Goal: Download file/media

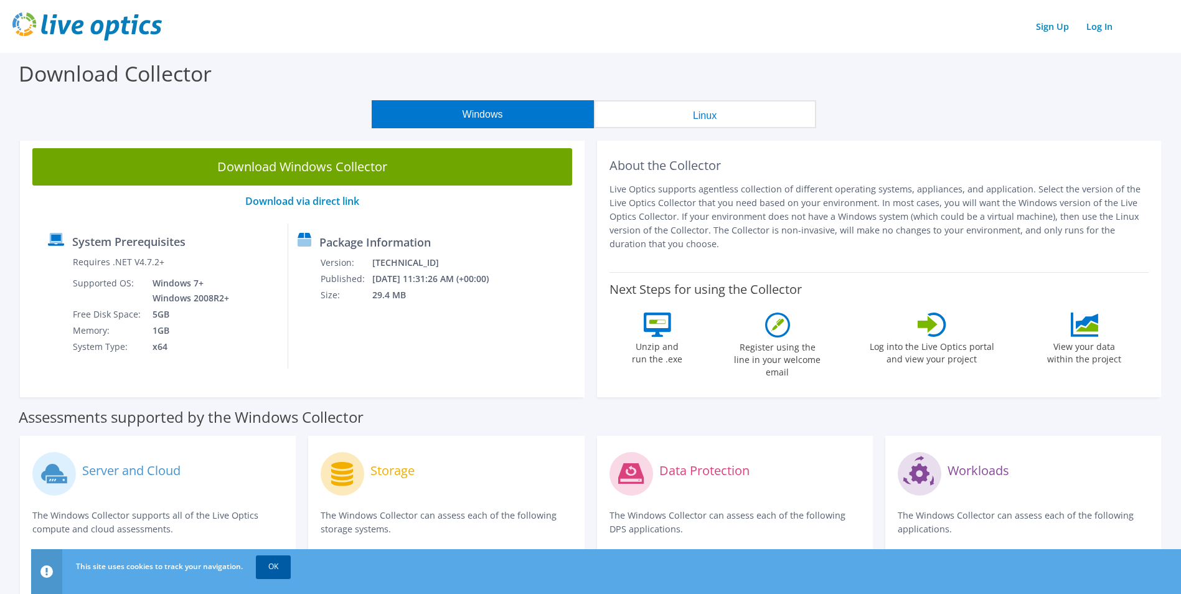
click at [288, 563] on link "OK" at bounding box center [273, 566] width 35 height 22
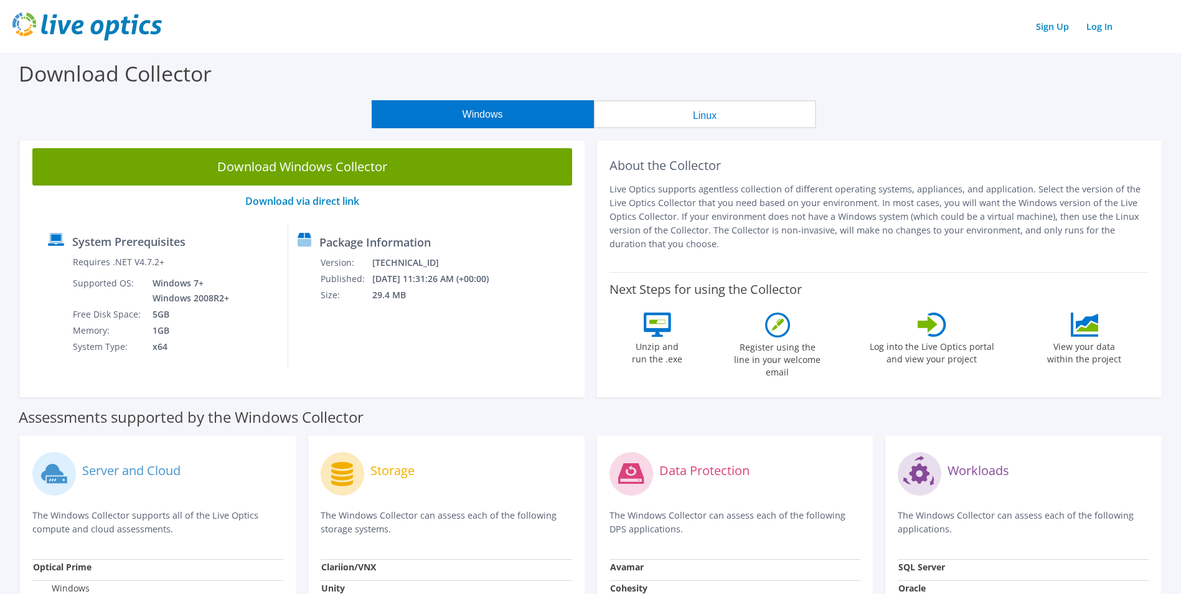
click at [230, 116] on div "Windows Linux" at bounding box center [593, 114] width 1163 height 28
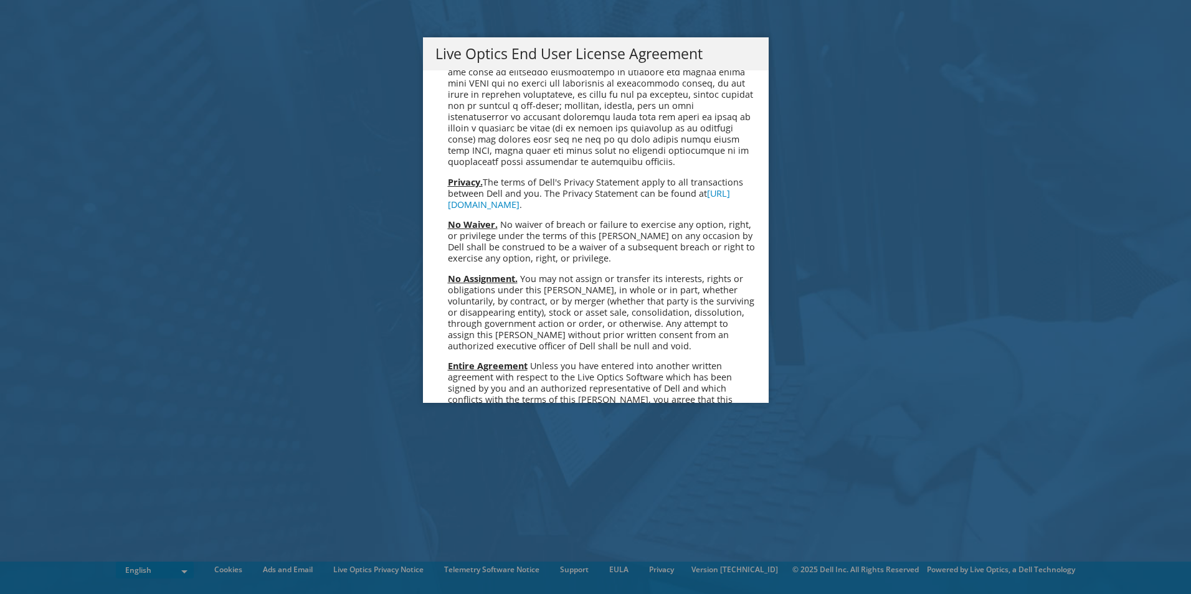
scroll to position [4709, 0]
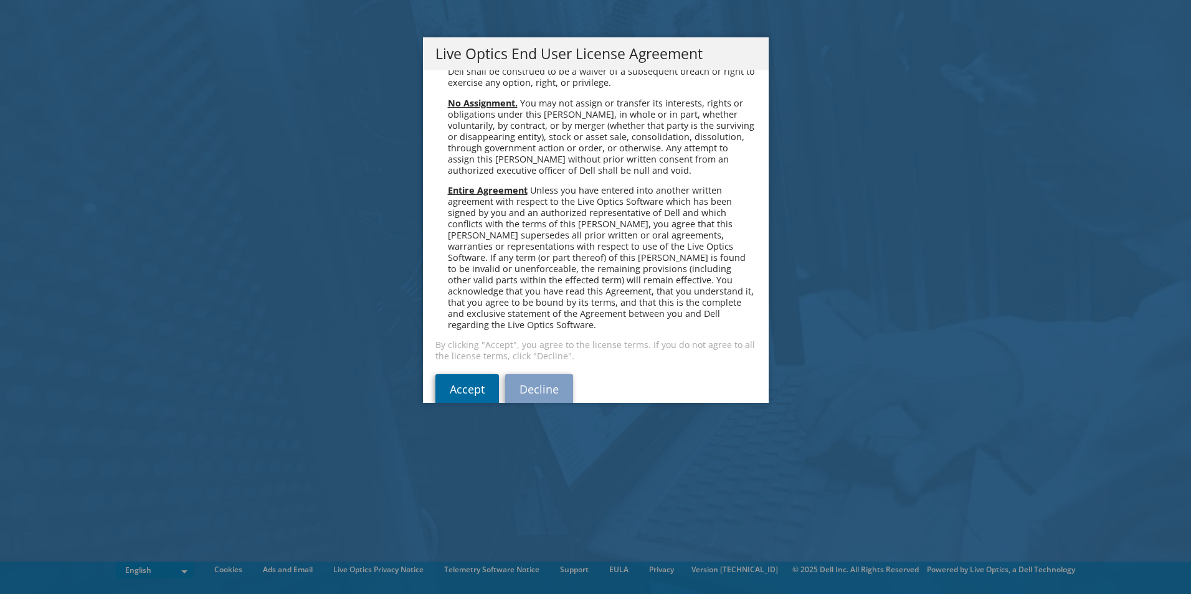
click at [435, 374] on link "Accept" at bounding box center [467, 389] width 64 height 30
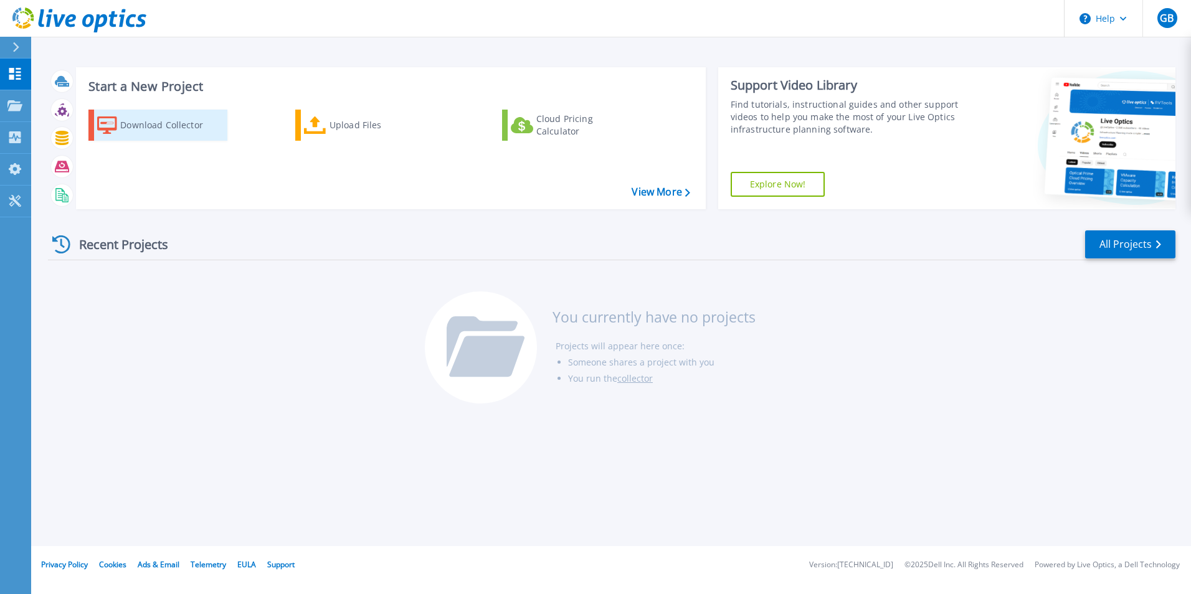
click at [156, 125] on div "Download Collector" at bounding box center [170, 125] width 100 height 25
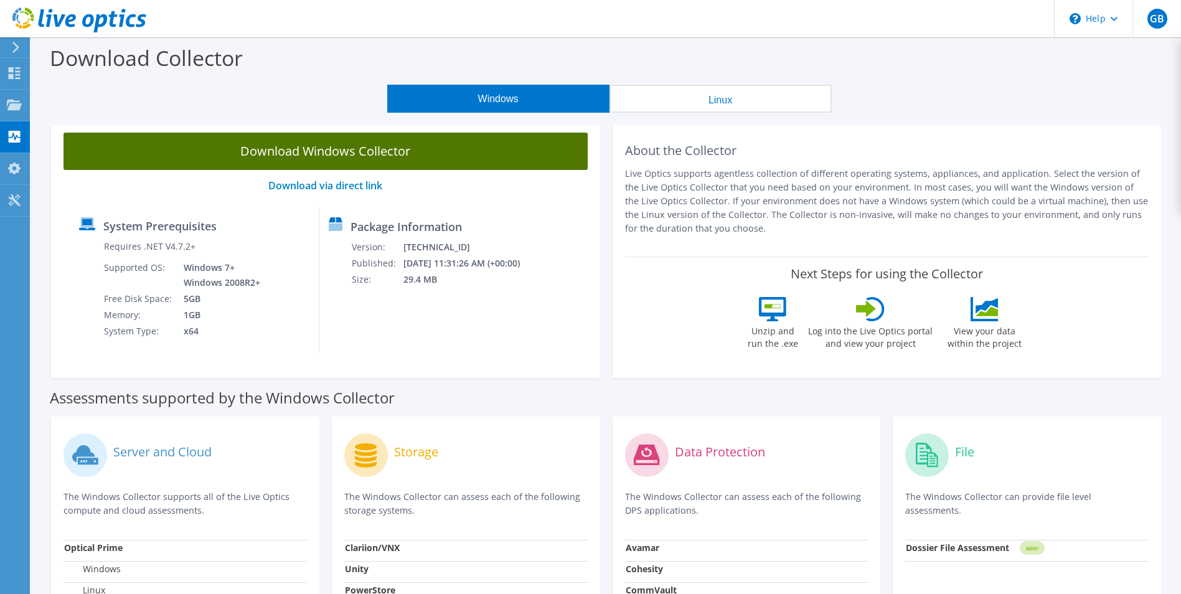
click at [290, 159] on link "Download Windows Collector" at bounding box center [326, 151] width 524 height 37
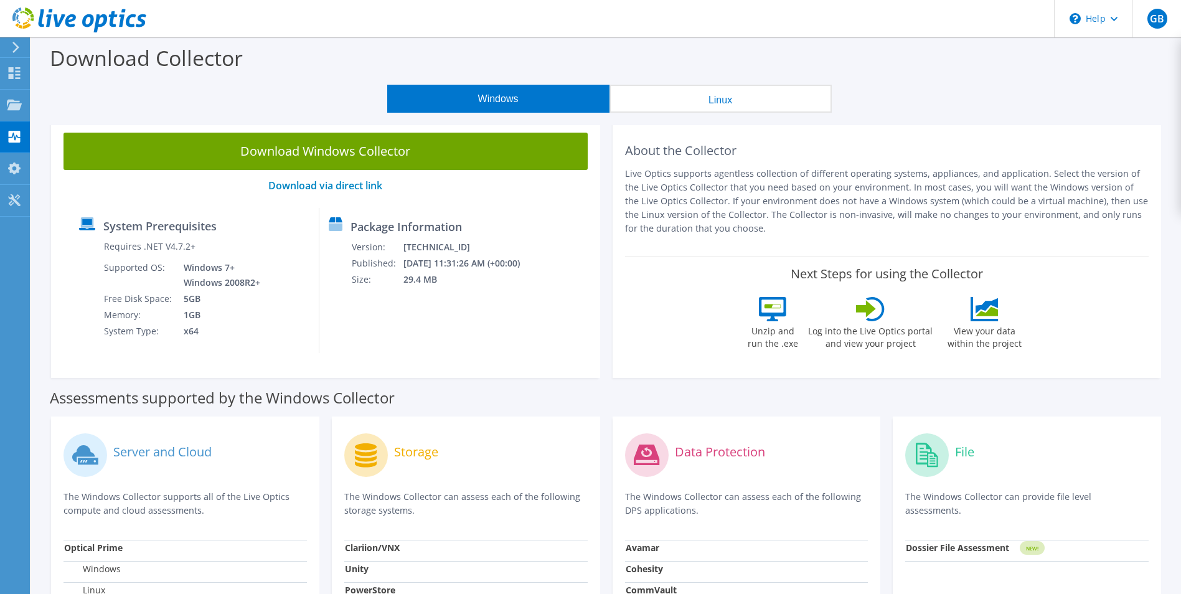
click at [878, 30] on header "GB End User Gary Bohnert gary.bohnert@boeing.com BOEING : 2451314494 My Profile…" at bounding box center [590, 18] width 1181 height 37
click at [955, 17] on header "GB End User Gary Bohnert gary.bohnert@boeing.com BOEING : 2451314494 My Profile…" at bounding box center [590, 18] width 1181 height 37
click at [245, 68] on div "Download Collector" at bounding box center [606, 60] width 1138 height 47
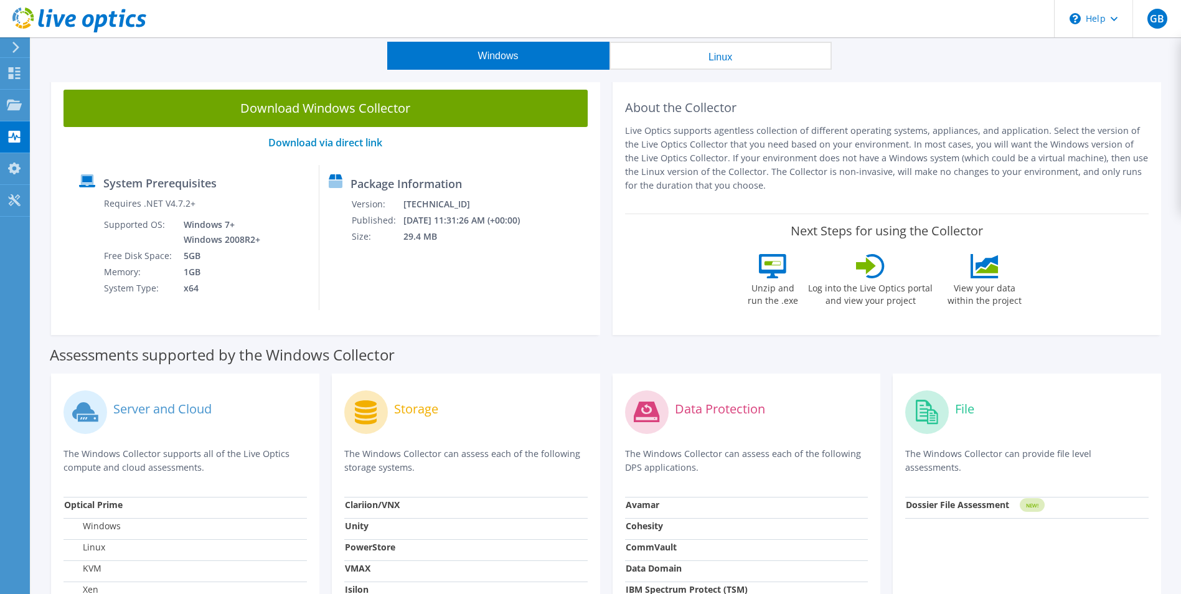
scroll to position [62, 0]
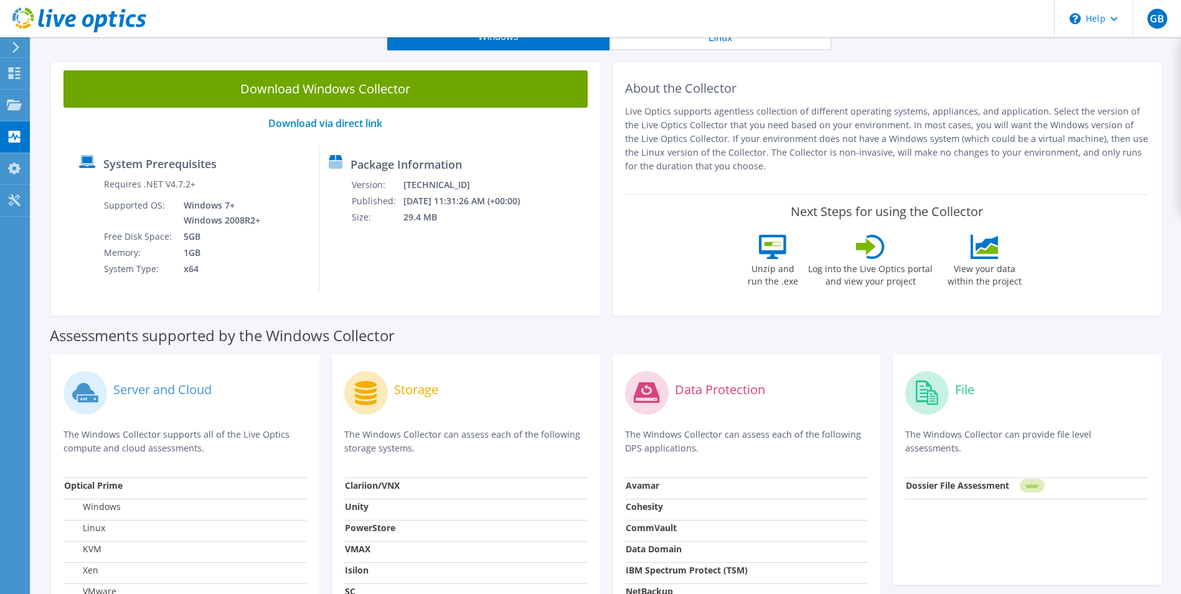
click at [958, 27] on header "GB End User Gary Bohnert gary.bohnert@boeing.com BOEING : 2451314494 My Profile…" at bounding box center [590, 18] width 1181 height 37
click at [989, 45] on div "Windows Linux" at bounding box center [609, 36] width 1131 height 28
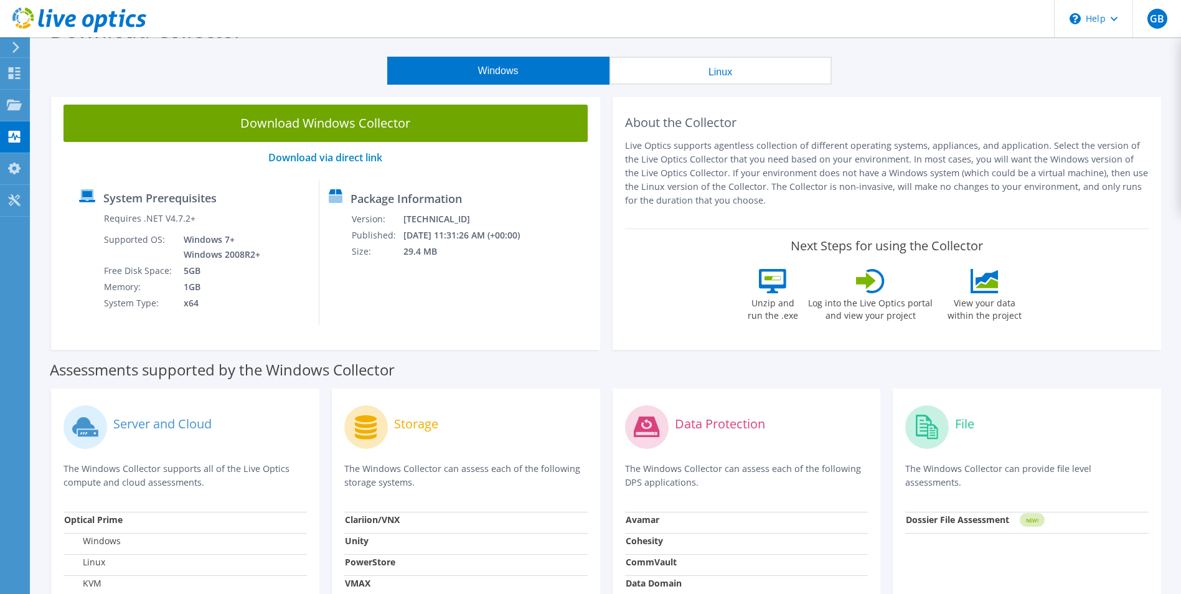
scroll to position [0, 0]
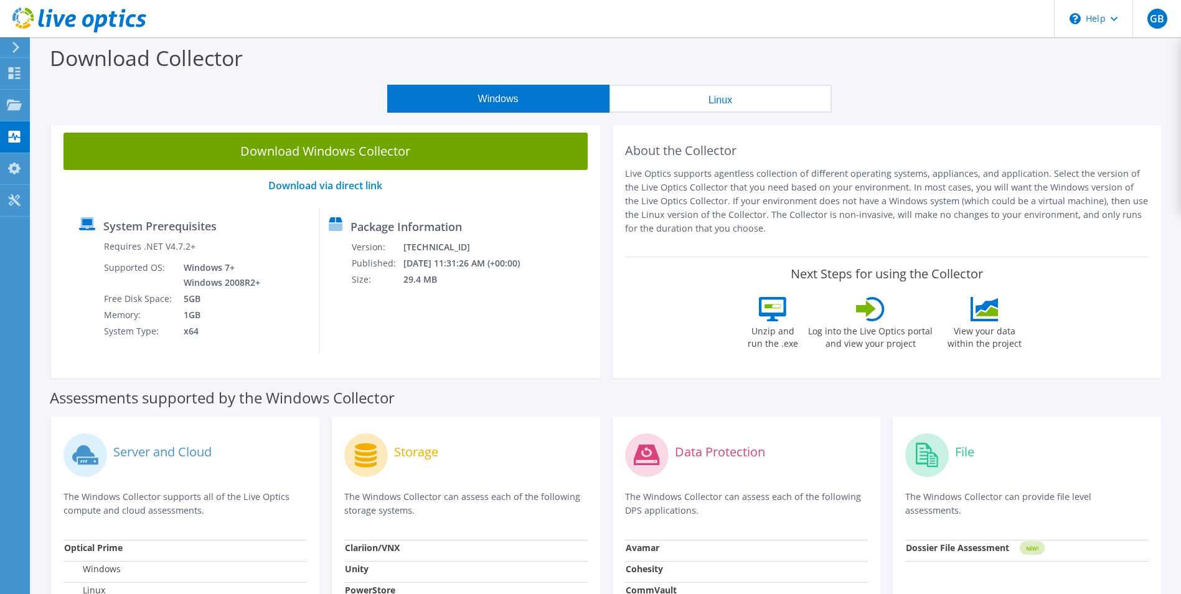
click at [994, 93] on div "Windows Linux" at bounding box center [609, 99] width 1131 height 28
